Goal: Task Accomplishment & Management: Use online tool/utility

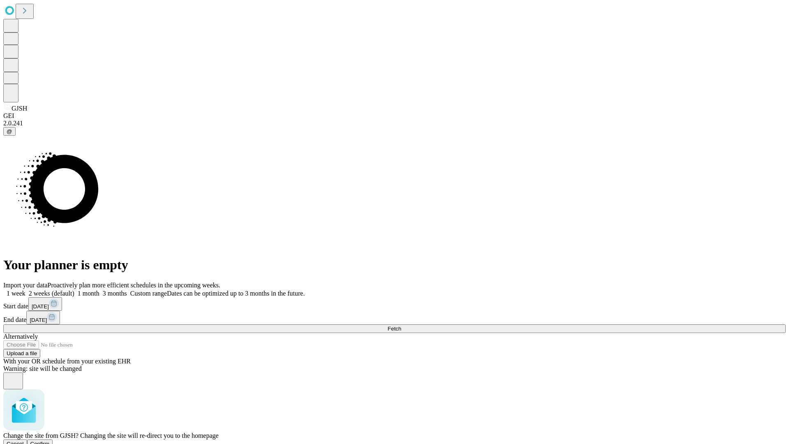
click at [50, 440] on span "Confirm" at bounding box center [39, 443] width 19 height 6
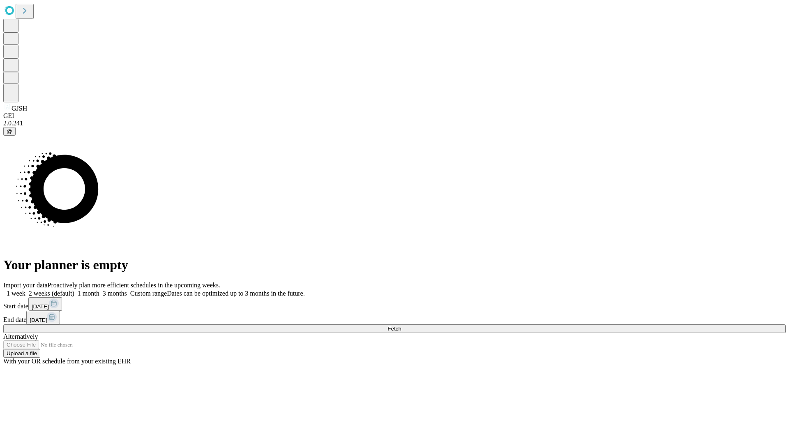
click at [25, 290] on label "1 week" at bounding box center [14, 293] width 22 height 7
click at [401, 325] on span "Fetch" at bounding box center [394, 328] width 14 height 6
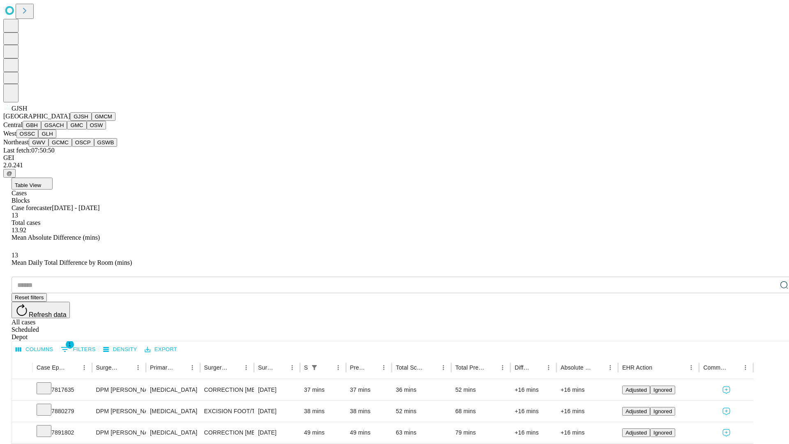
click at [92, 121] on button "GMCM" at bounding box center [104, 116] width 24 height 9
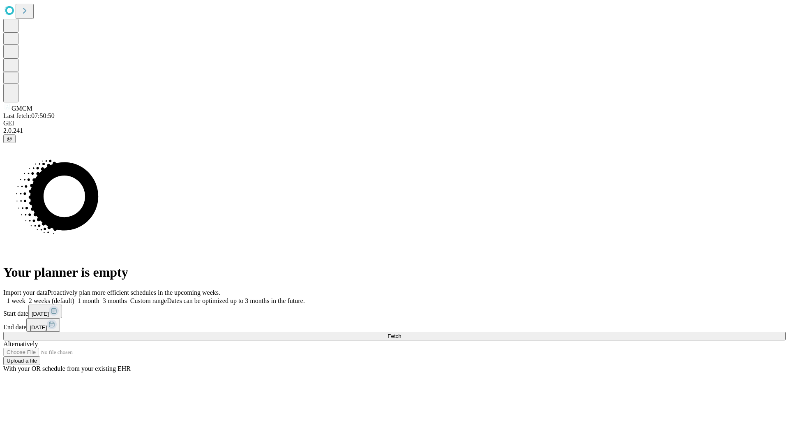
click at [25, 297] on label "1 week" at bounding box center [14, 300] width 22 height 7
click at [401, 333] on span "Fetch" at bounding box center [394, 336] width 14 height 6
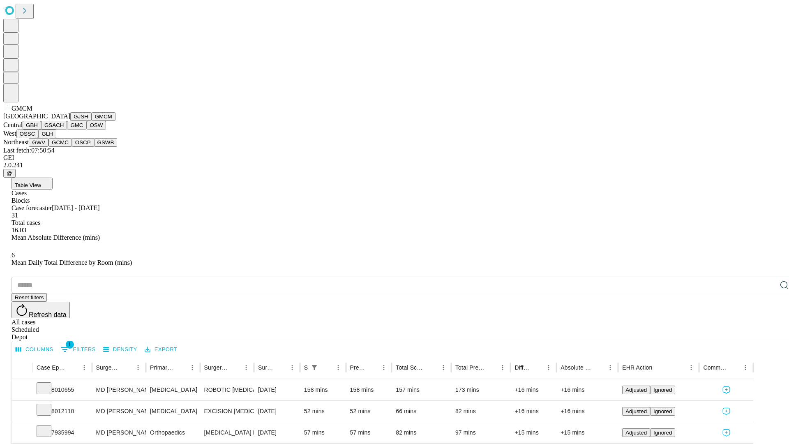
click at [41, 129] on button "GBH" at bounding box center [32, 125] width 18 height 9
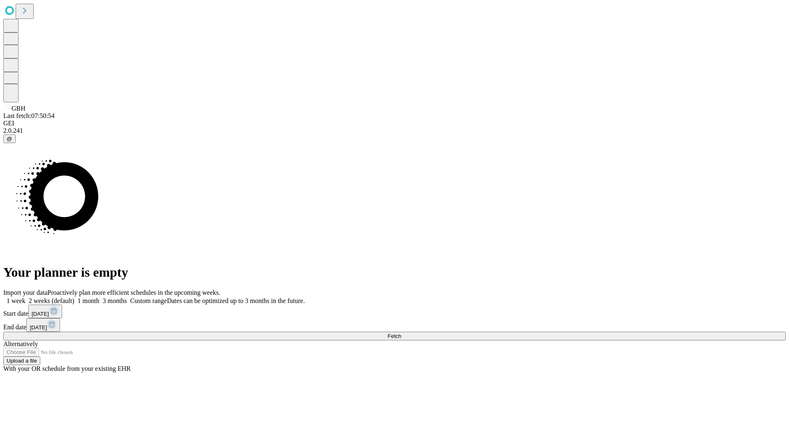
click at [401, 333] on span "Fetch" at bounding box center [394, 336] width 14 height 6
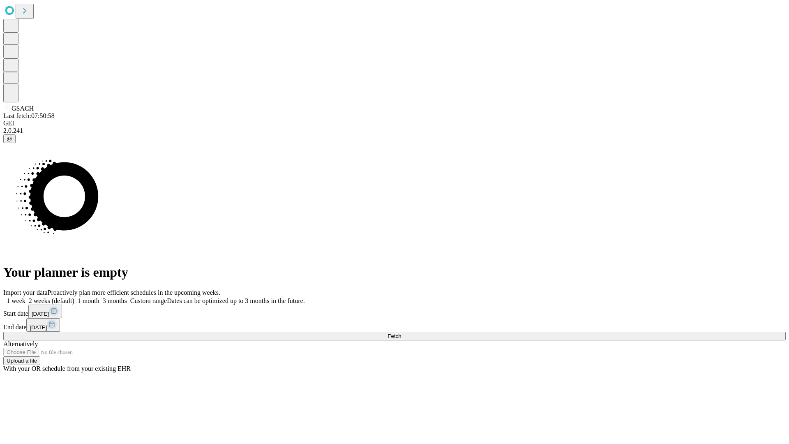
click at [401, 333] on span "Fetch" at bounding box center [394, 336] width 14 height 6
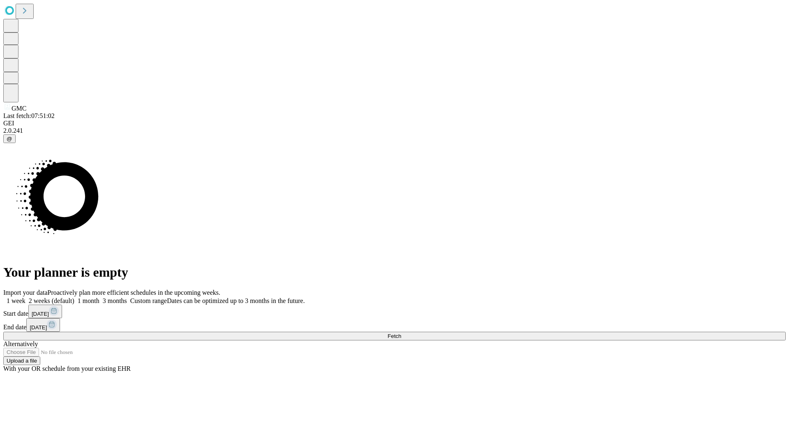
click at [25, 297] on label "1 week" at bounding box center [14, 300] width 22 height 7
click at [401, 333] on span "Fetch" at bounding box center [394, 336] width 14 height 6
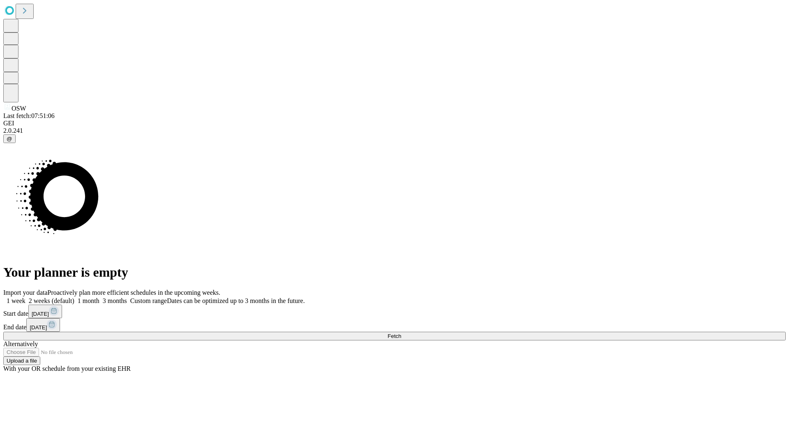
click at [25, 297] on label "1 week" at bounding box center [14, 300] width 22 height 7
click at [401, 333] on span "Fetch" at bounding box center [394, 336] width 14 height 6
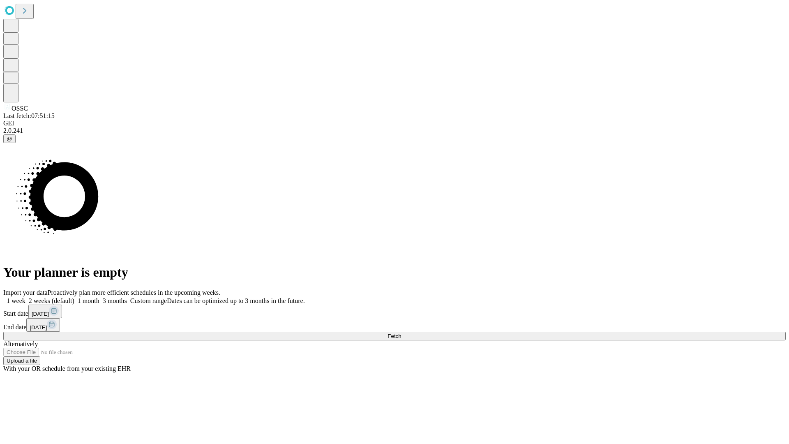
click at [25, 297] on label "1 week" at bounding box center [14, 300] width 22 height 7
click at [401, 333] on span "Fetch" at bounding box center [394, 336] width 14 height 6
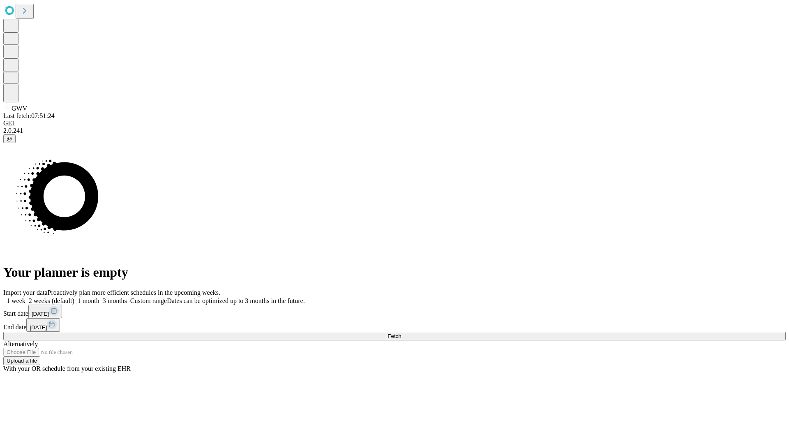
click at [25, 297] on label "1 week" at bounding box center [14, 300] width 22 height 7
click at [401, 333] on span "Fetch" at bounding box center [394, 336] width 14 height 6
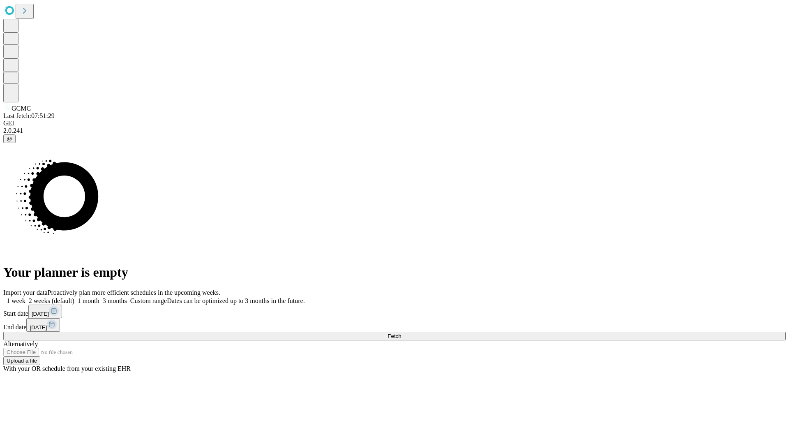
click at [25, 297] on label "1 week" at bounding box center [14, 300] width 22 height 7
click at [401, 333] on span "Fetch" at bounding box center [394, 336] width 14 height 6
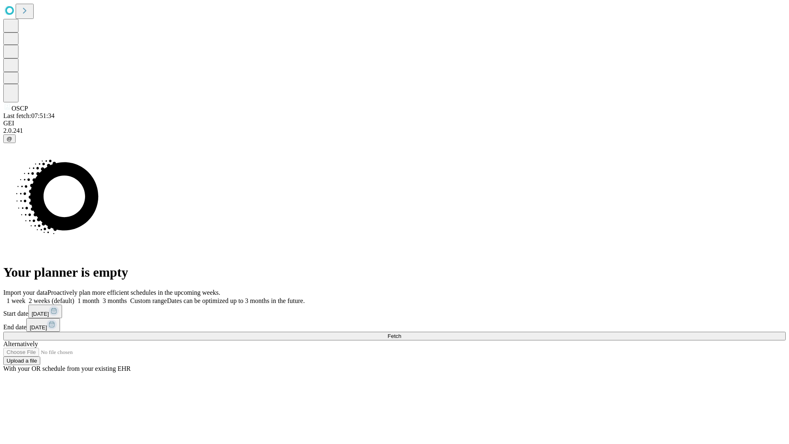
click at [25, 297] on label "1 week" at bounding box center [14, 300] width 22 height 7
click at [401, 333] on span "Fetch" at bounding box center [394, 336] width 14 height 6
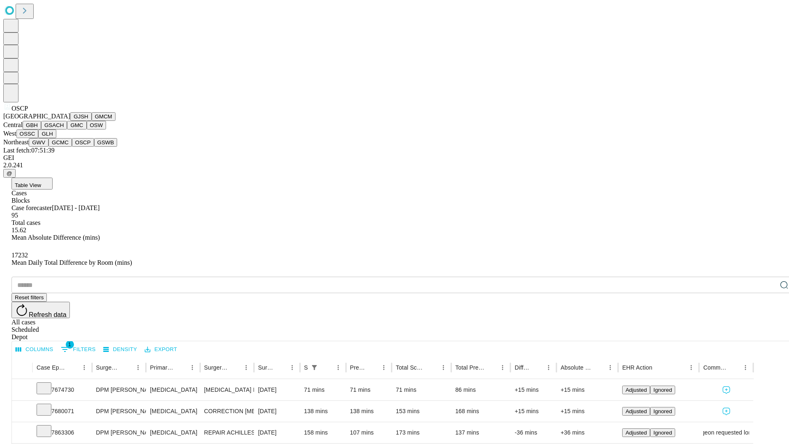
click at [94, 147] on button "GSWB" at bounding box center [105, 142] width 23 height 9
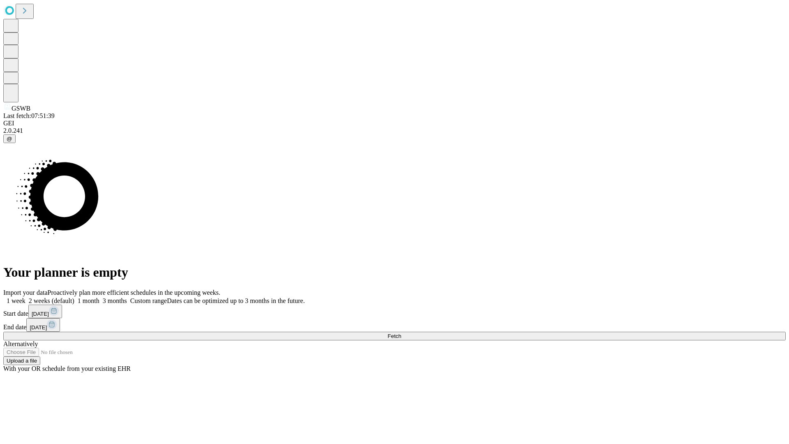
click at [25, 297] on label "1 week" at bounding box center [14, 300] width 22 height 7
click at [401, 333] on span "Fetch" at bounding box center [394, 336] width 14 height 6
